Goal: Communication & Community: Connect with others

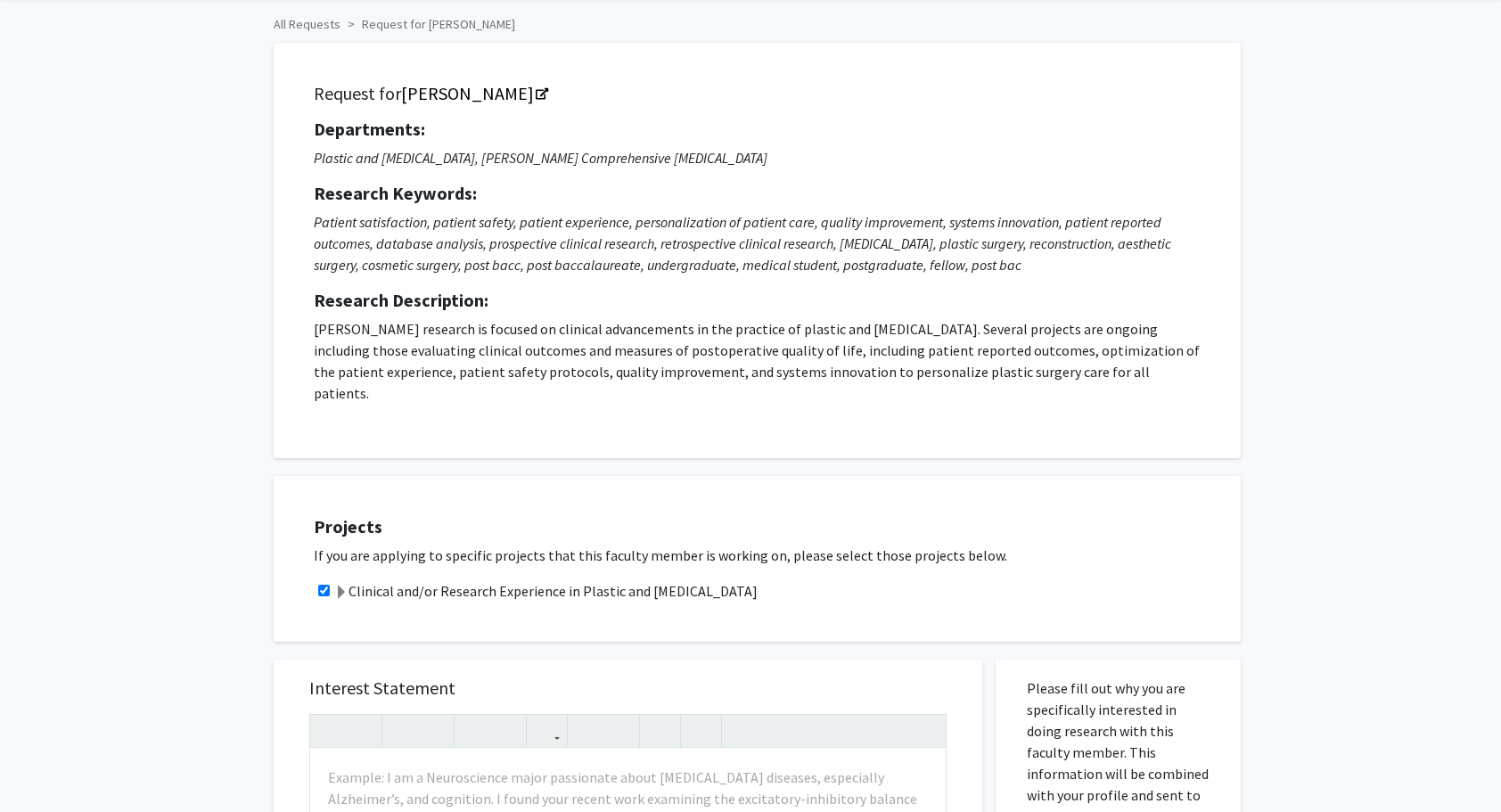
scroll to position [51, 0]
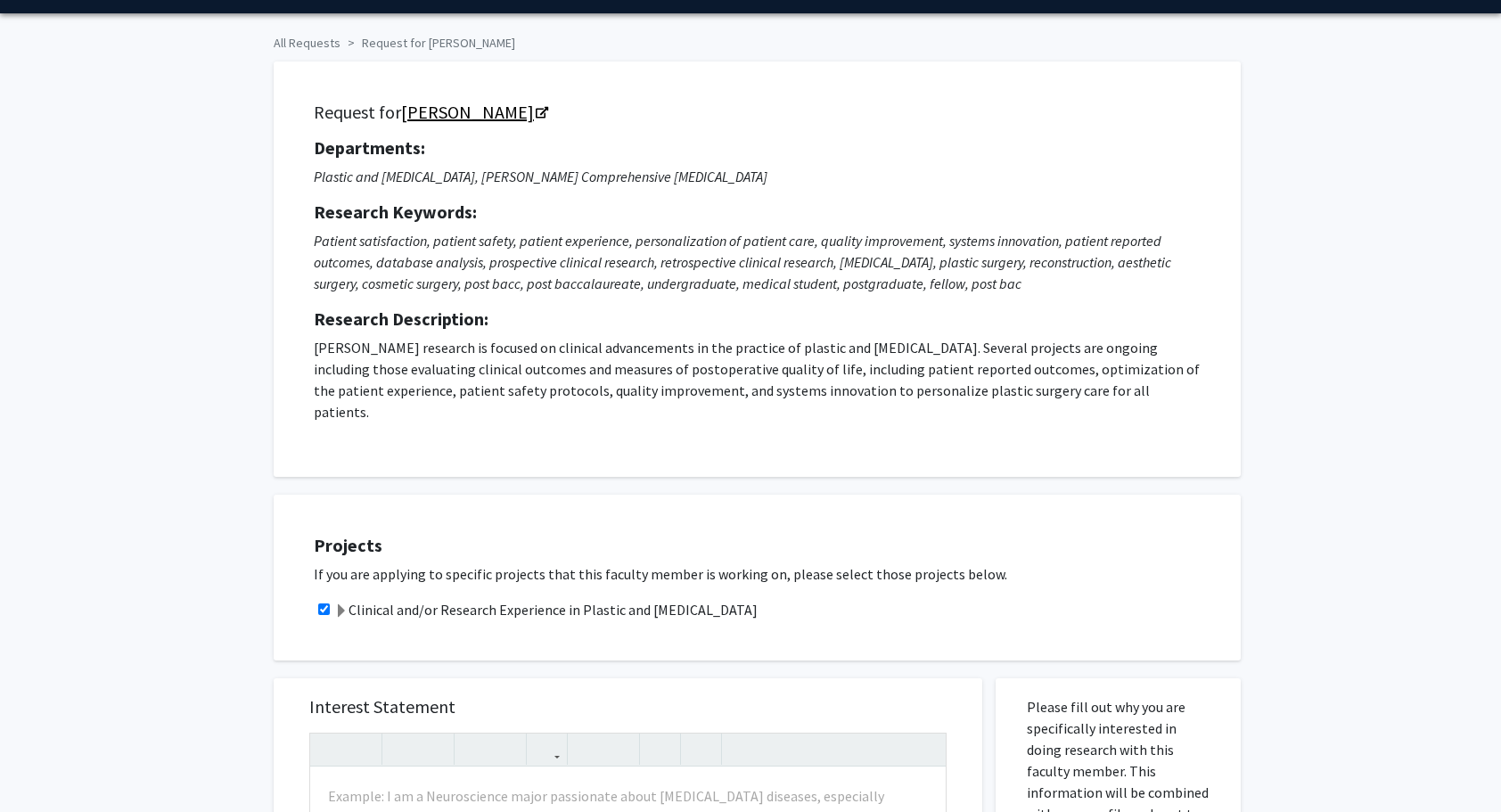
click at [544, 109] on icon "Opens in a new tab" at bounding box center [542, 113] width 13 height 12
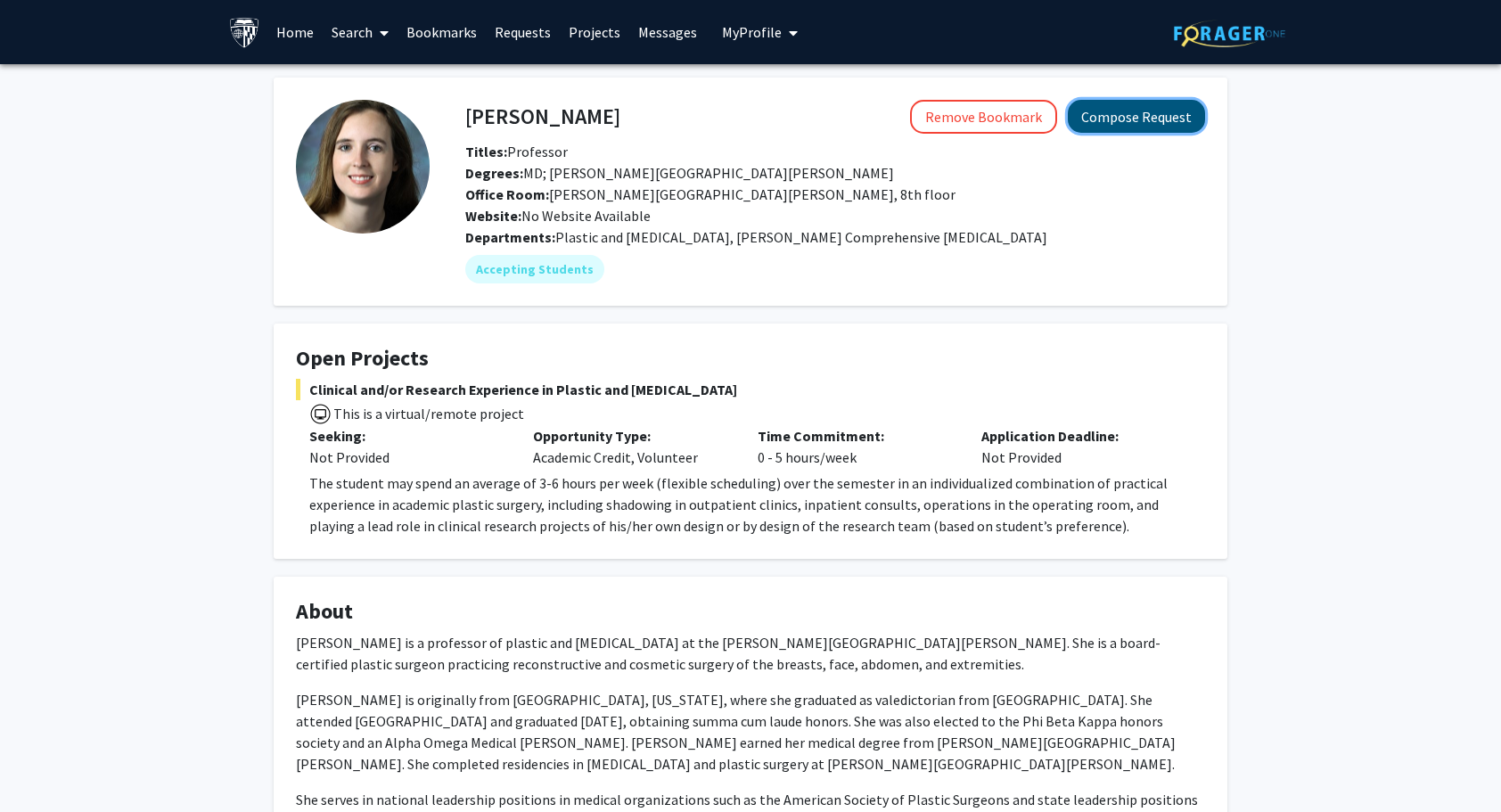
click at [1117, 117] on button "Compose Request" at bounding box center [1137, 116] width 138 height 33
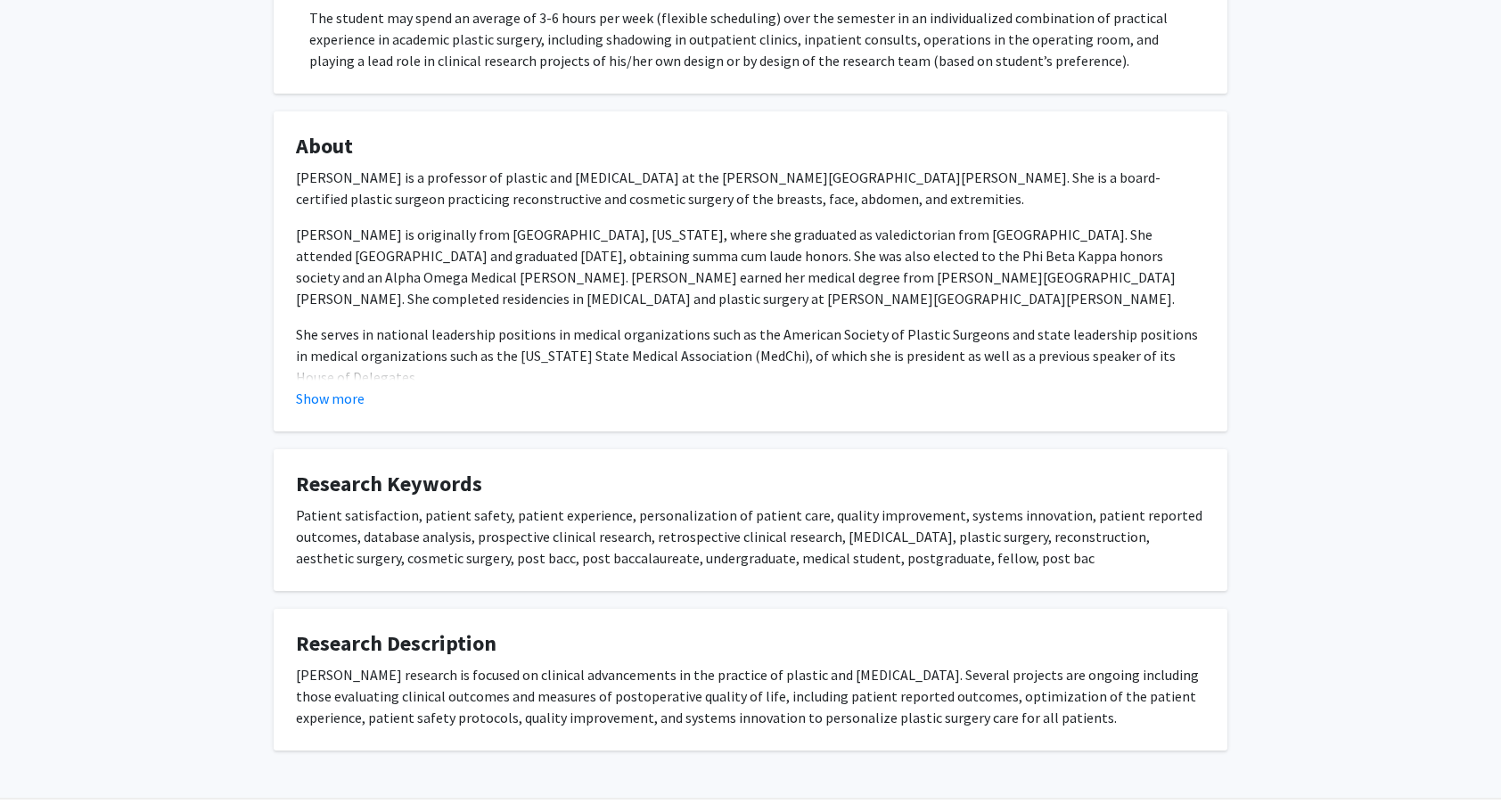
scroll to position [466, 0]
click at [319, 400] on button "Show more" at bounding box center [330, 397] width 68 height 22
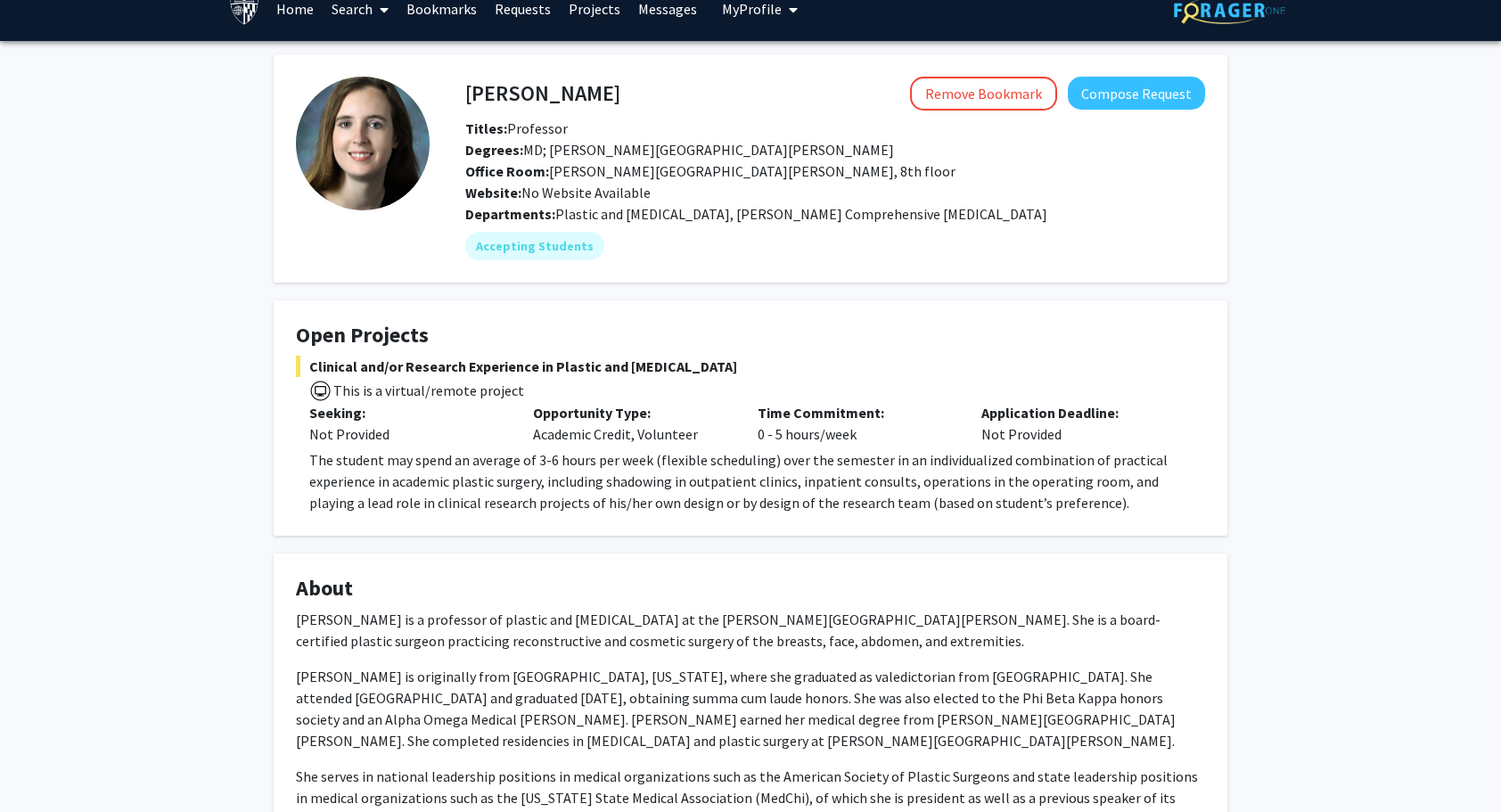
scroll to position [0, 0]
